Goal: Obtain resource: Obtain resource

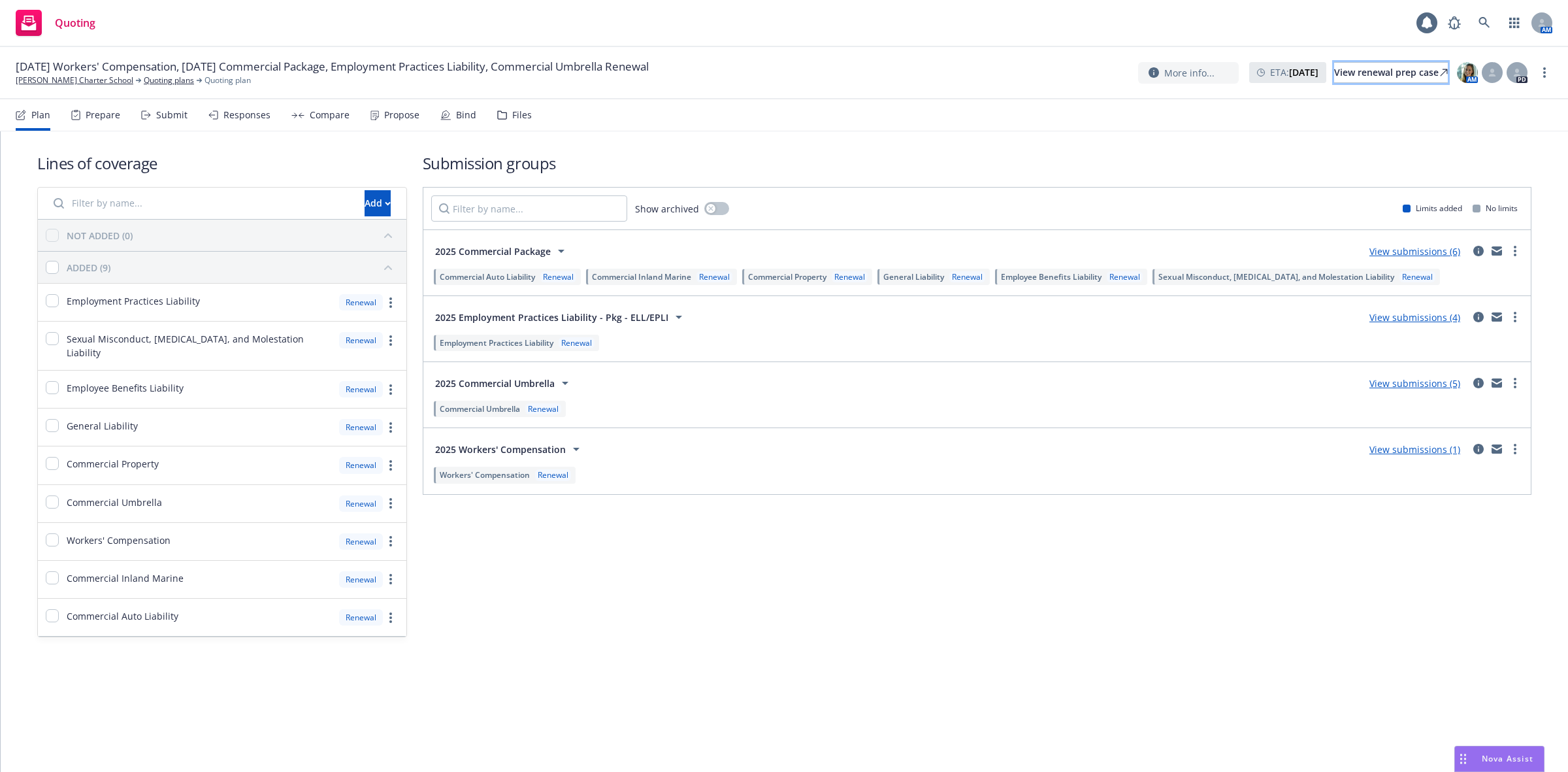
click at [1340, 76] on div "View renewal prep case" at bounding box center [1391, 72] width 114 height 19
click at [99, 76] on link "[PERSON_NAME] Charter School" at bounding box center [74, 80] width 118 height 12
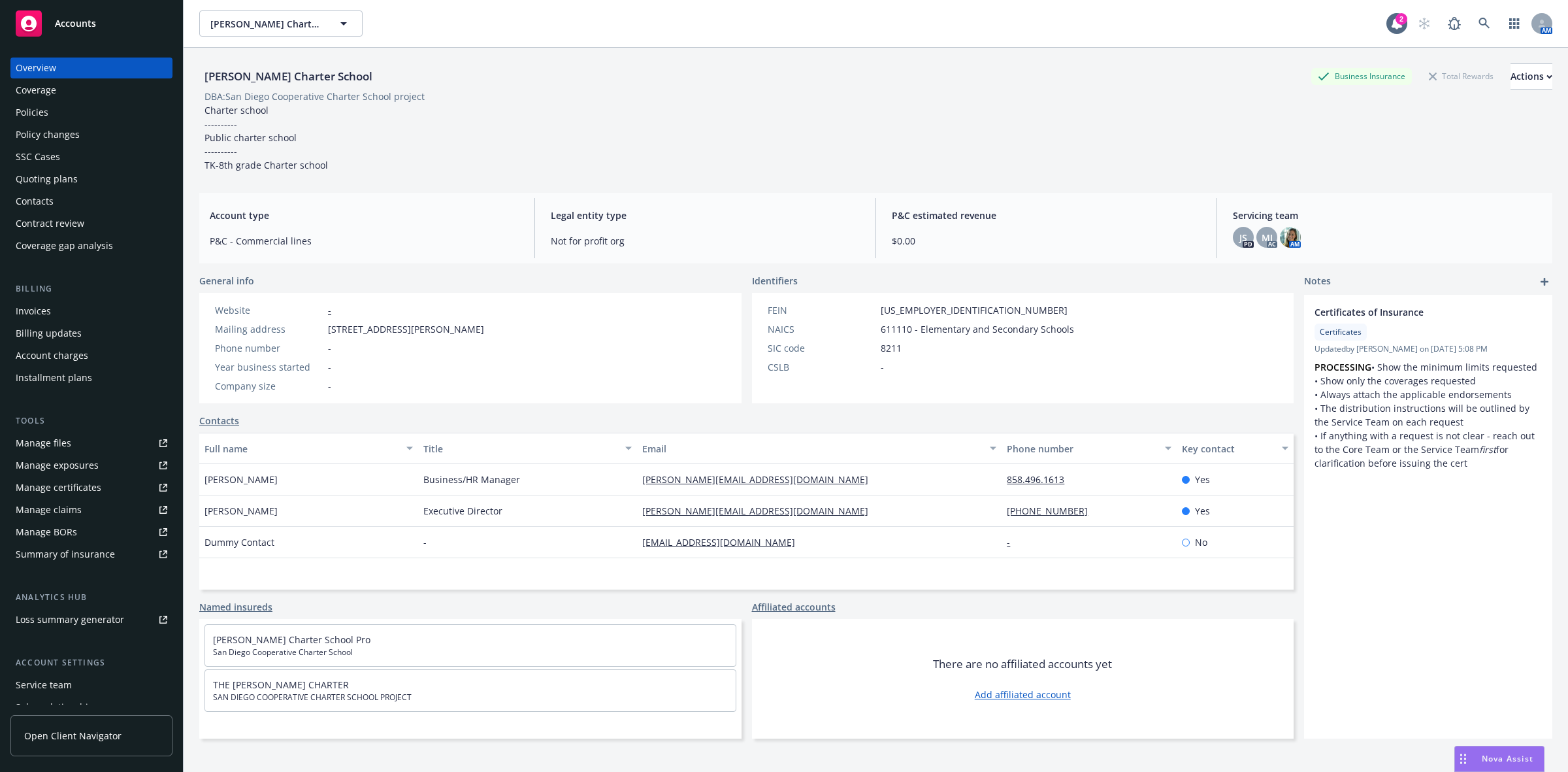
click at [63, 444] on div "Manage files" at bounding box center [43, 443] width 56 height 21
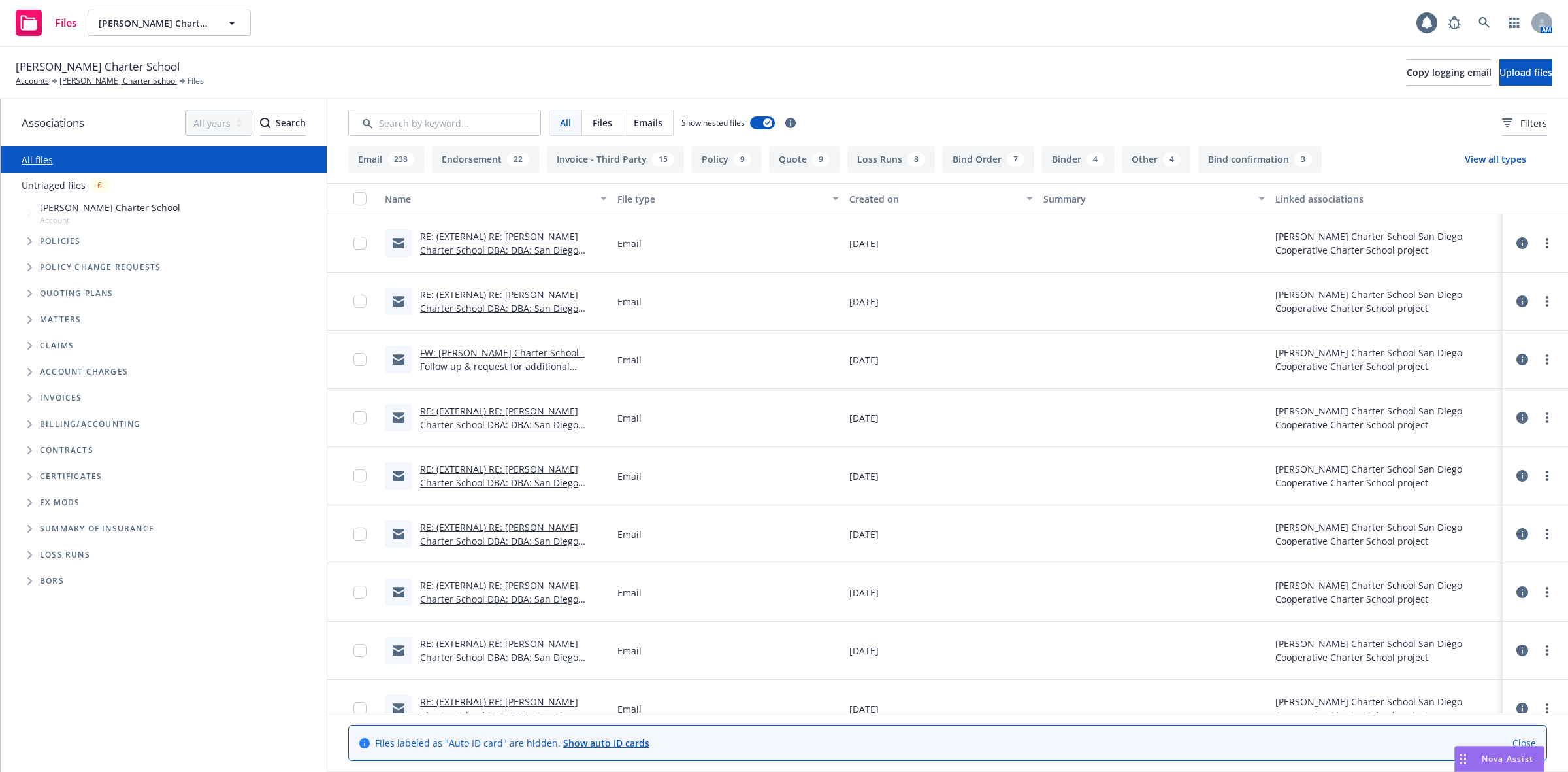
click at [26, 240] on span "Tree Example" at bounding box center [30, 241] width 21 height 21
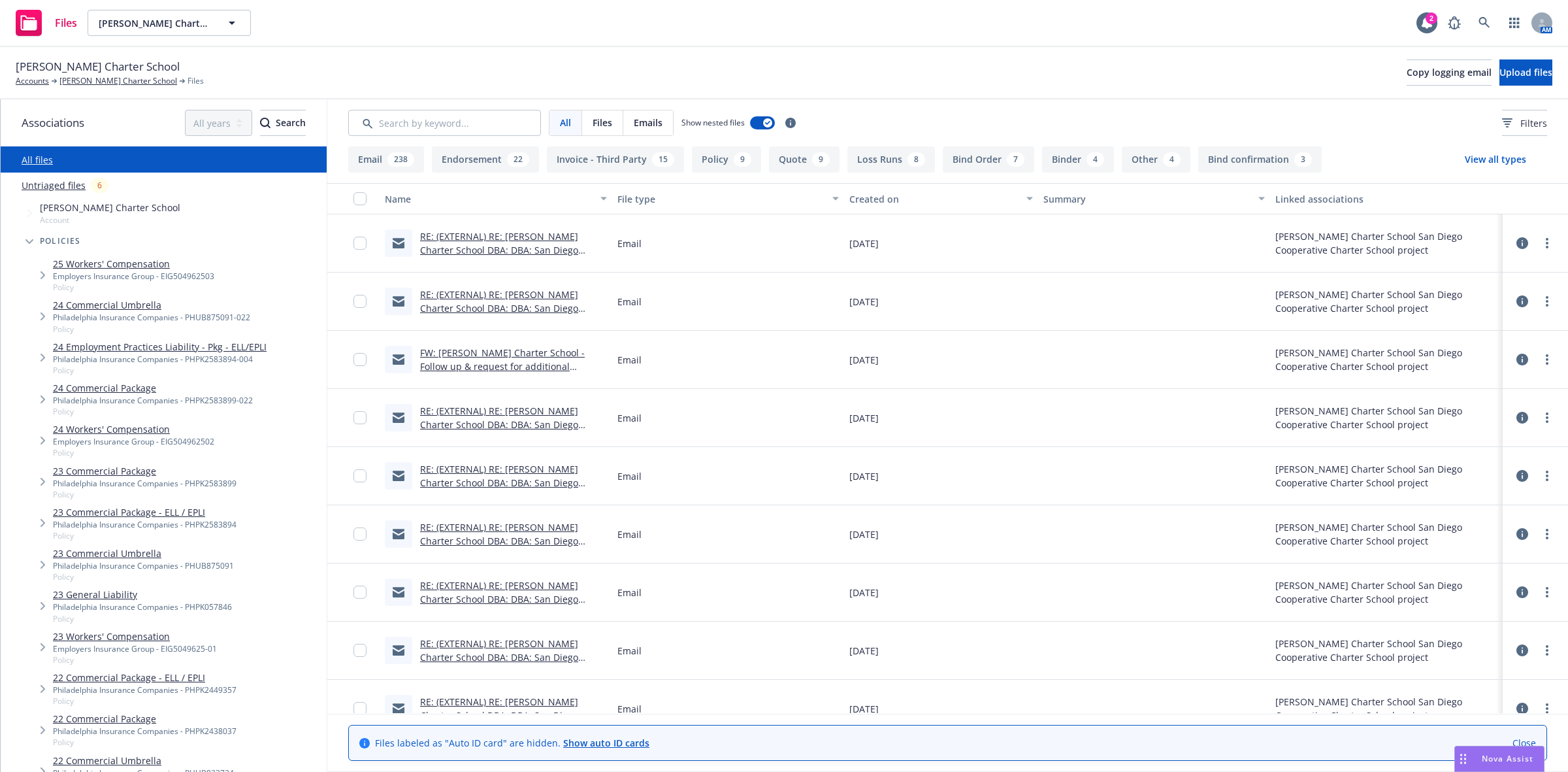
click at [138, 387] on link "24 Commercial Package" at bounding box center [153, 388] width 200 height 14
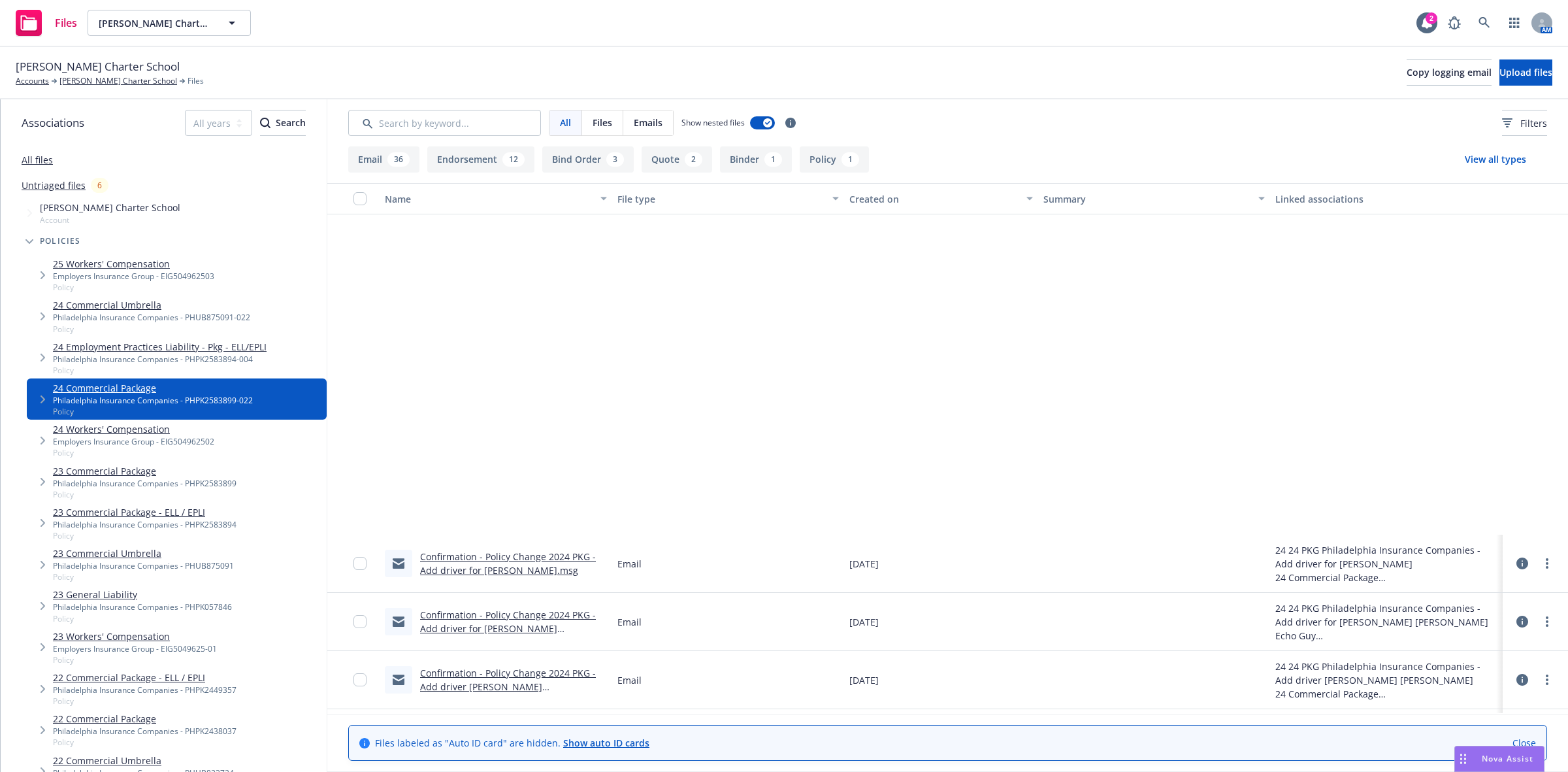
scroll to position [2102, 0]
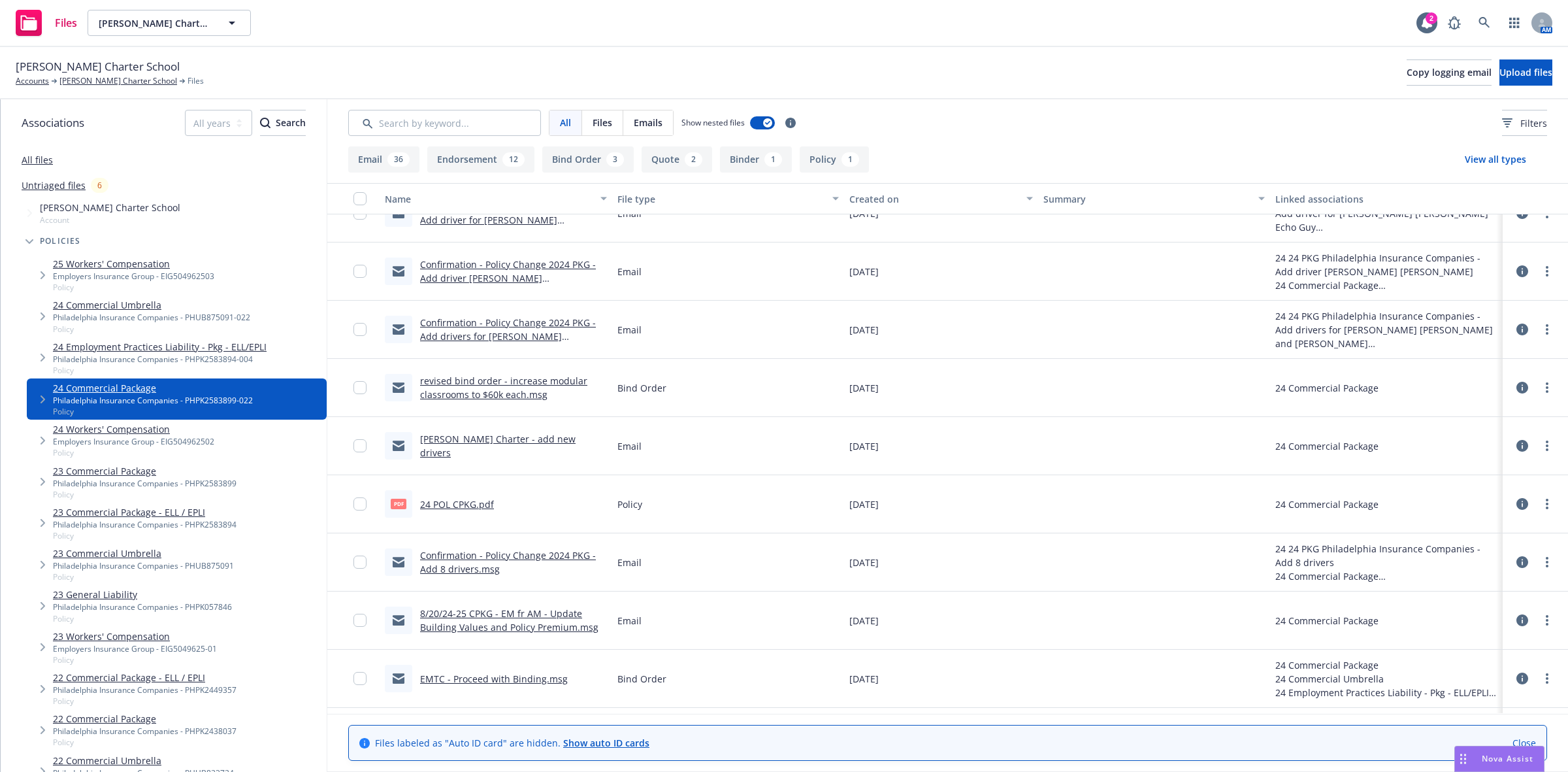
click at [474, 498] on link "24 POL CPKG.pdf" at bounding box center [456, 504] width 74 height 12
